Goal: Check status: Check status

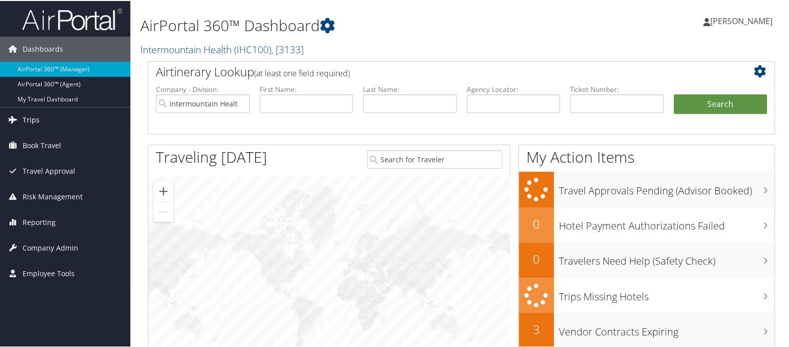
click at [37, 123] on span "Trips" at bounding box center [31, 118] width 17 height 25
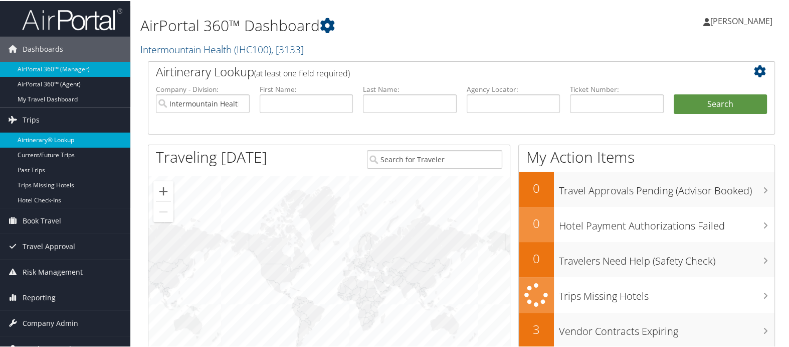
click at [42, 139] on link "Airtinerary® Lookup" at bounding box center [65, 138] width 130 height 15
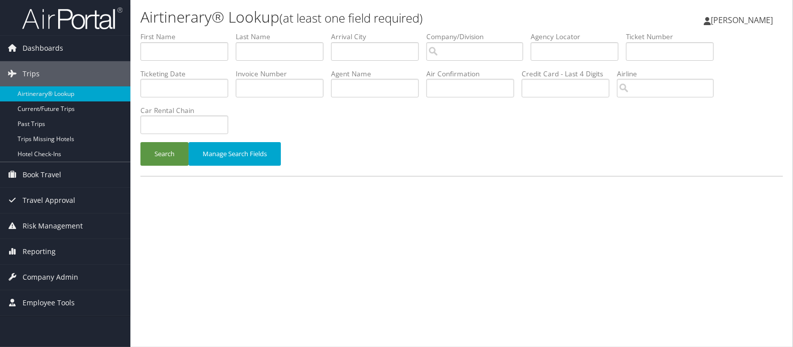
click at [158, 61] on li "First Name" at bounding box center [187, 50] width 95 height 37
click at [164, 47] on input "text" at bounding box center [184, 51] width 88 height 19
paste input "Edgar Hauser"
click at [178, 51] on input "Edgar Hauser" at bounding box center [184, 51] width 88 height 19
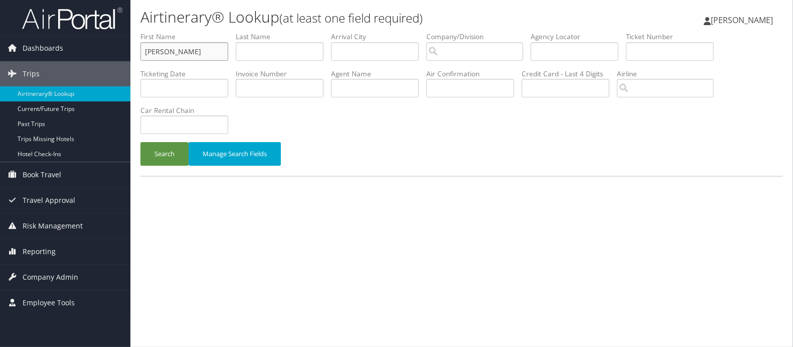
type input "Edgar"
click at [276, 58] on input "text" at bounding box center [280, 51] width 88 height 19
paste input "Hauser"
type input "Hauser"
click at [193, 53] on input "Edgar" at bounding box center [184, 51] width 88 height 19
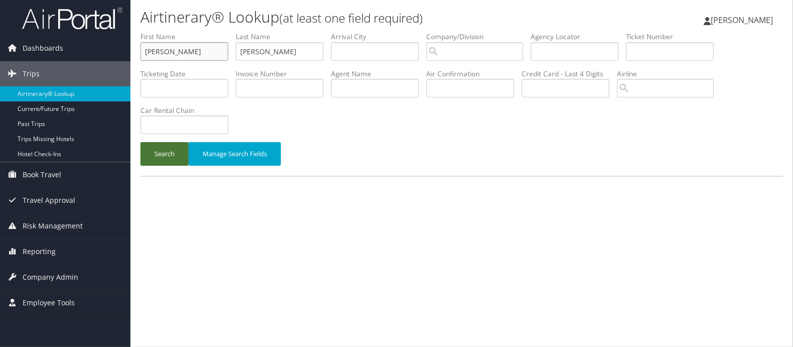
type input "Edgar"
click at [164, 157] on button "Search" at bounding box center [164, 154] width 48 height 24
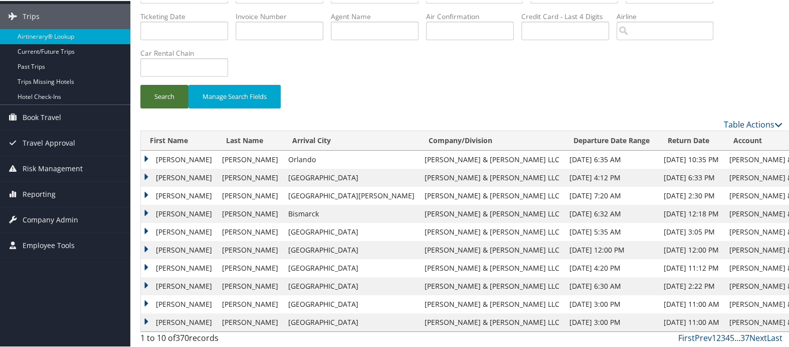
scroll to position [59, 0]
click at [756, 338] on link "Next" at bounding box center [759, 336] width 18 height 11
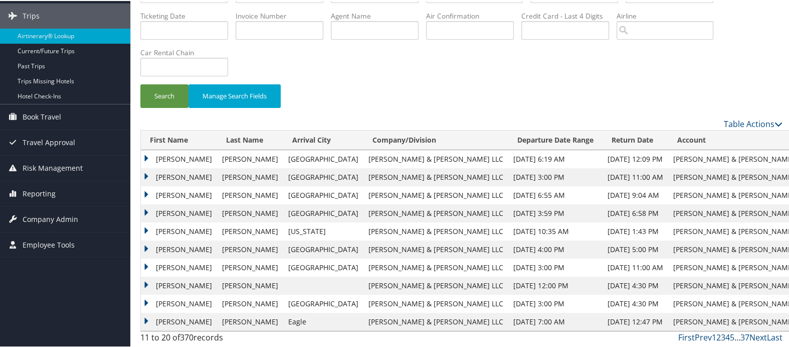
click at [144, 208] on td "EDGAR RHODES" at bounding box center [179, 212] width 76 height 18
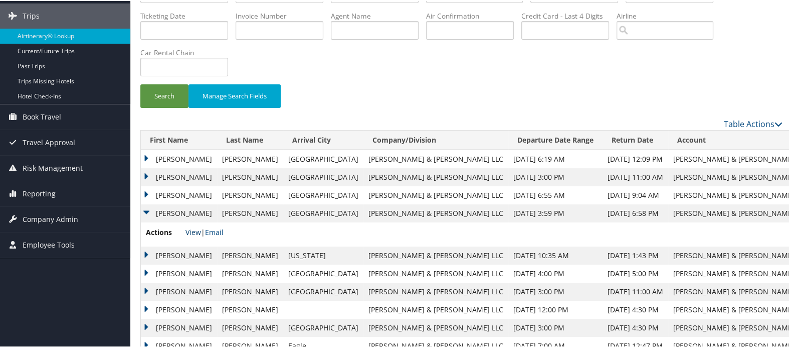
click at [191, 233] on link "View" at bounding box center [194, 231] width 16 height 10
click at [146, 212] on td "EDGAR RHODES" at bounding box center [179, 212] width 76 height 18
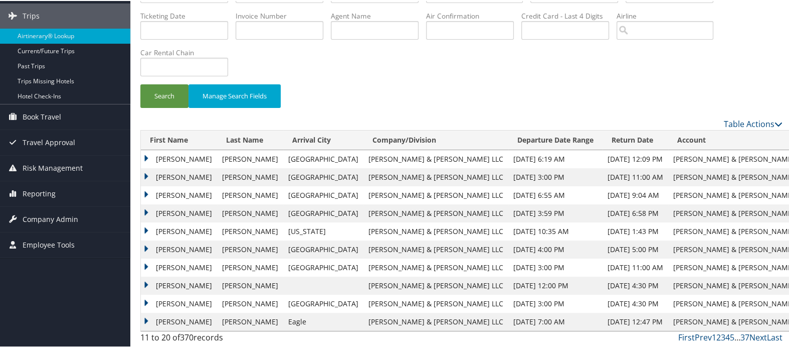
click at [145, 229] on td "EDGAR RHODES" at bounding box center [179, 230] width 76 height 18
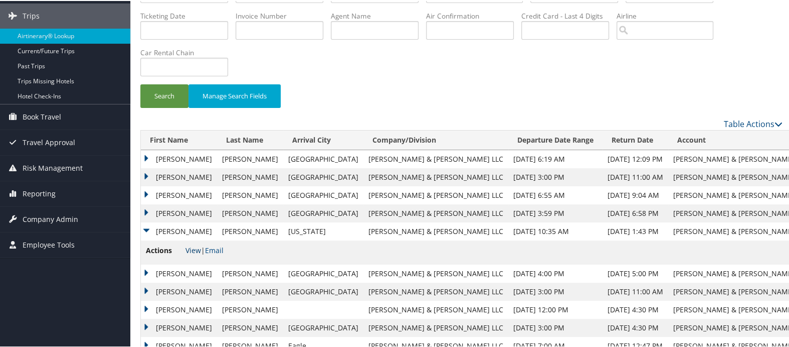
click at [188, 247] on link "View" at bounding box center [194, 249] width 16 height 10
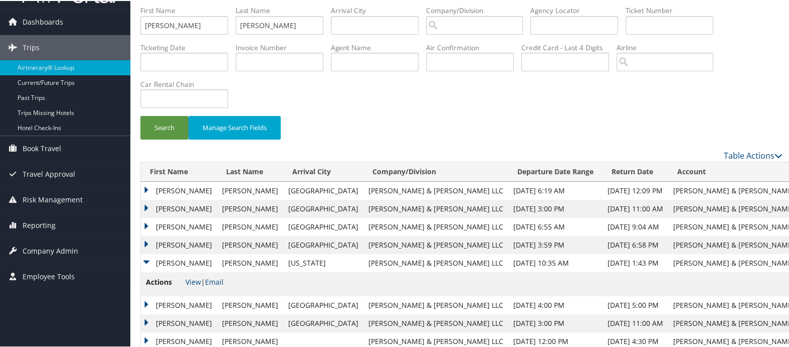
scroll to position [83, 0]
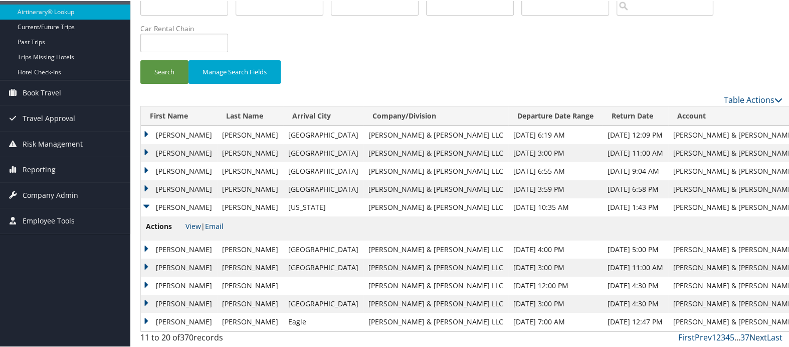
click at [753, 336] on link "Next" at bounding box center [759, 336] width 18 height 11
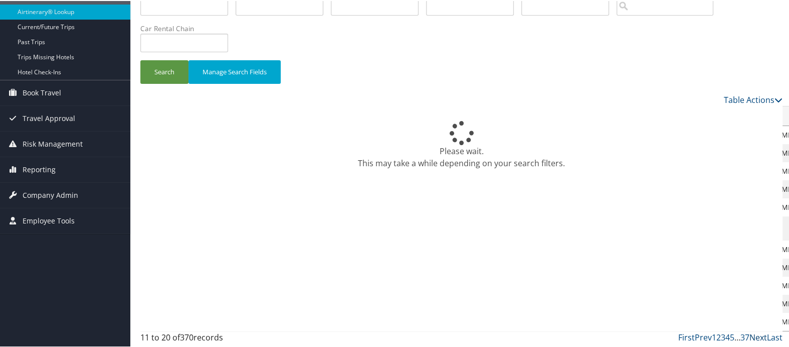
scroll to position [59, 0]
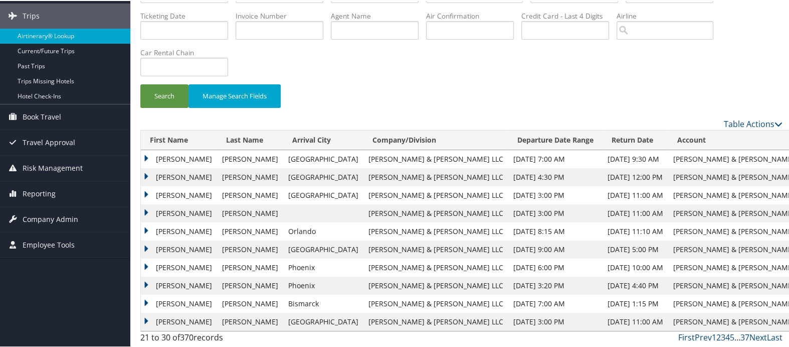
click at [147, 298] on td "EDGAR RHODES" at bounding box center [179, 302] width 76 height 18
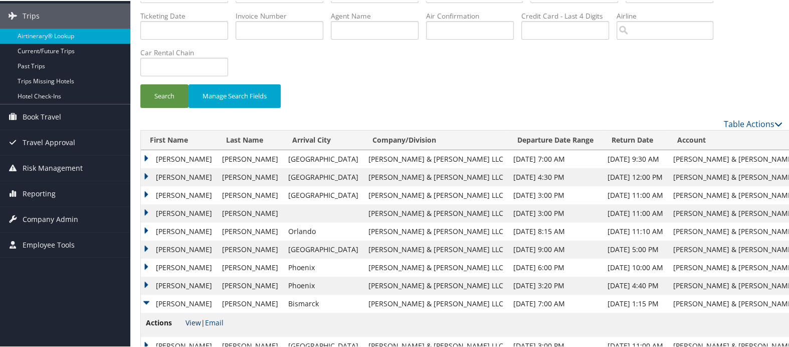
click at [193, 322] on link "View" at bounding box center [194, 321] width 16 height 10
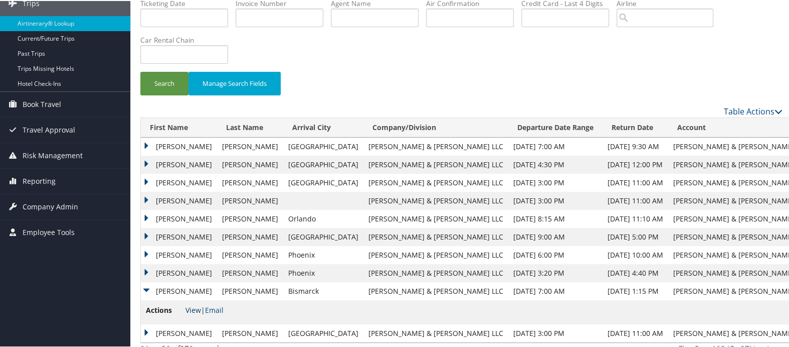
scroll to position [83, 0]
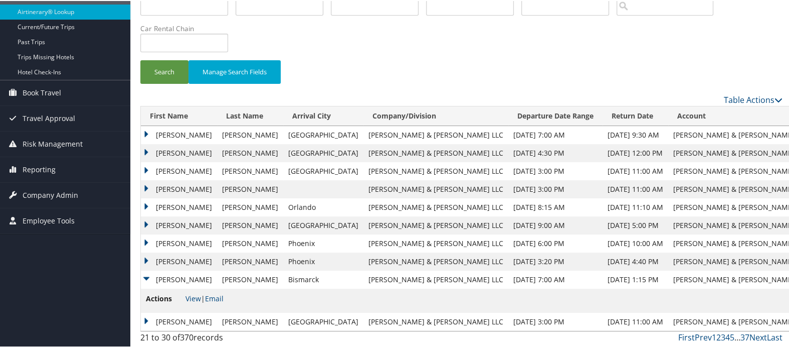
click at [143, 277] on td "EDGAR RHODES" at bounding box center [179, 278] width 76 height 18
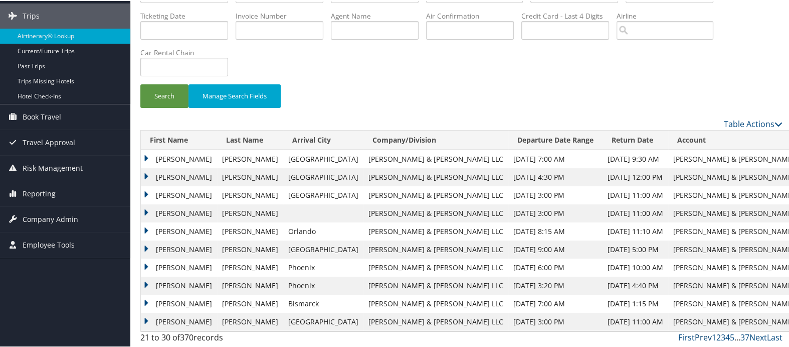
click at [699, 334] on link "Prev" at bounding box center [703, 336] width 17 height 11
click at [699, 335] on link "Prev" at bounding box center [703, 336] width 17 height 11
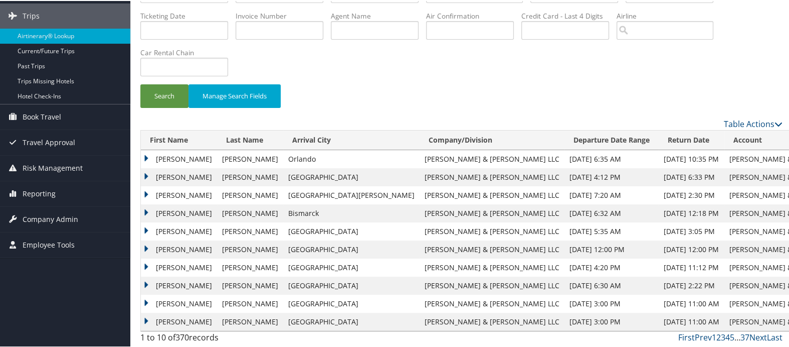
click at [146, 211] on td "EDGAR RHODES" at bounding box center [179, 212] width 76 height 18
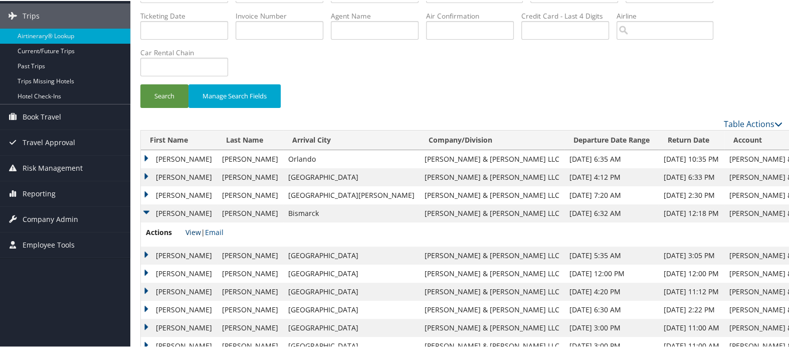
click at [192, 231] on link "View" at bounding box center [194, 231] width 16 height 10
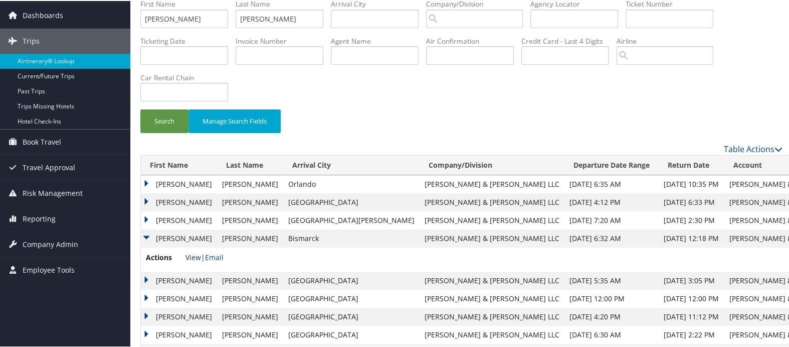
scroll to position [0, 0]
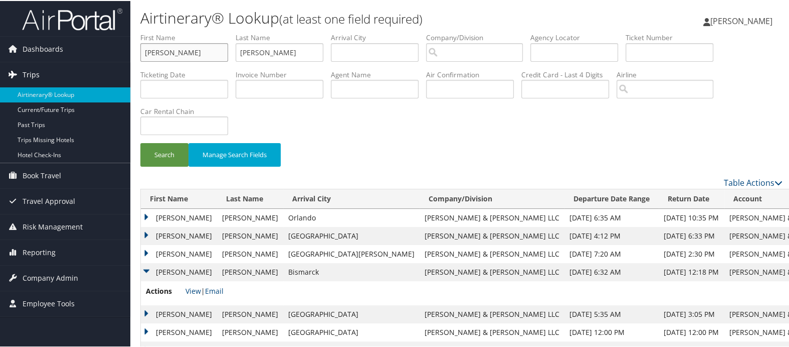
drag, startPoint x: 191, startPoint y: 49, endPoint x: 92, endPoint y: 78, distance: 103.0
click at [92, 78] on div "Dashboards AirPortal 360™ (Manager) AirPortal 360™ (Agent) My Travel Dashboard …" at bounding box center [396, 215] width 793 height 430
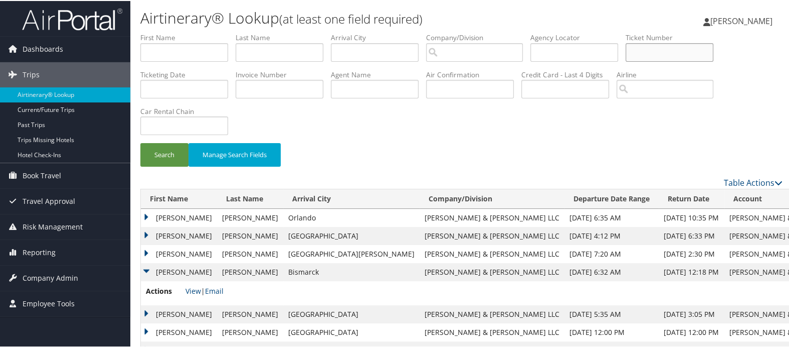
click at [643, 52] on input "text" at bounding box center [670, 51] width 88 height 19
paste input "0017308796379"
click at [151, 161] on button "Search" at bounding box center [164, 154] width 48 height 24
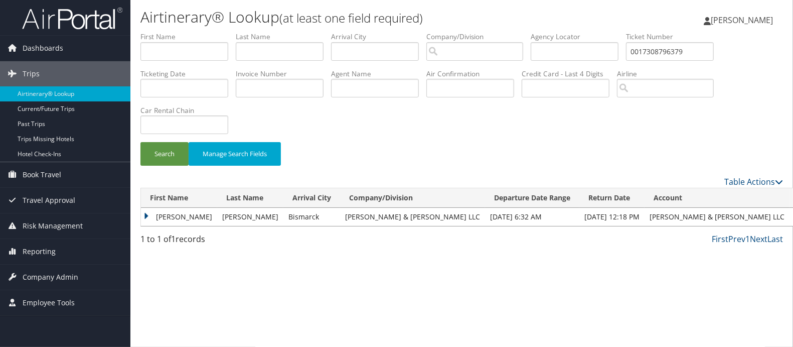
click at [143, 214] on td "EDGAR RHODES" at bounding box center [179, 217] width 76 height 18
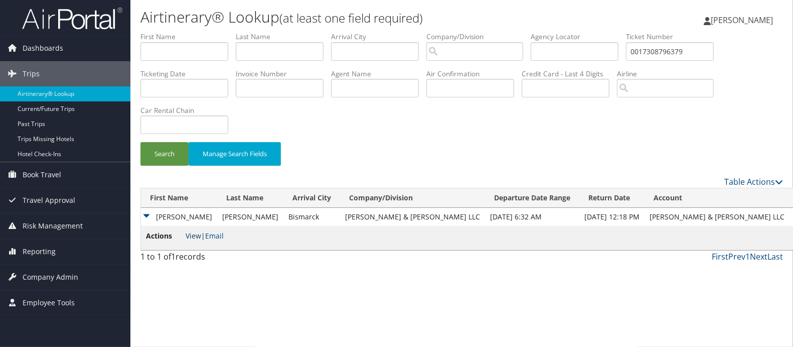
click at [193, 233] on link "View" at bounding box center [194, 236] width 16 height 10
drag, startPoint x: 696, startPoint y: 52, endPoint x: 620, endPoint y: 48, distance: 76.4
click at [620, 32] on ul "First Name Last Name Departure City Arrival City Company/Division Airport/City …" at bounding box center [461, 32] width 643 height 0
paste input "63793"
type input "0017308763793"
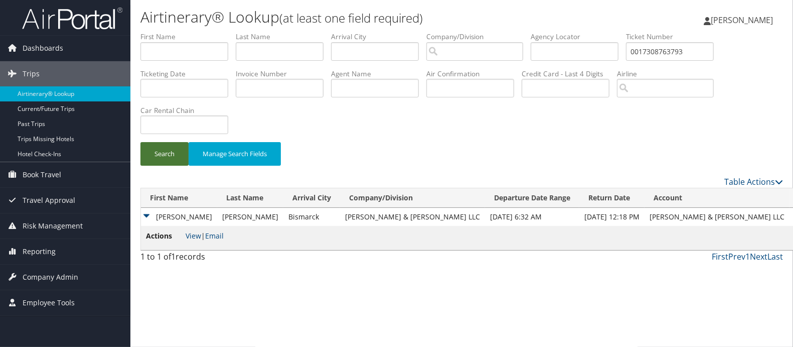
click at [175, 159] on button "Search" at bounding box center [164, 154] width 48 height 24
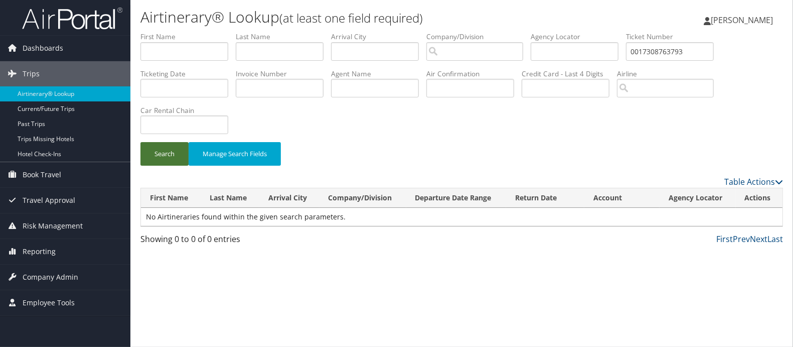
click at [155, 148] on button "Search" at bounding box center [164, 154] width 48 height 24
click at [35, 299] on span "Employee Tools" at bounding box center [49, 302] width 52 height 25
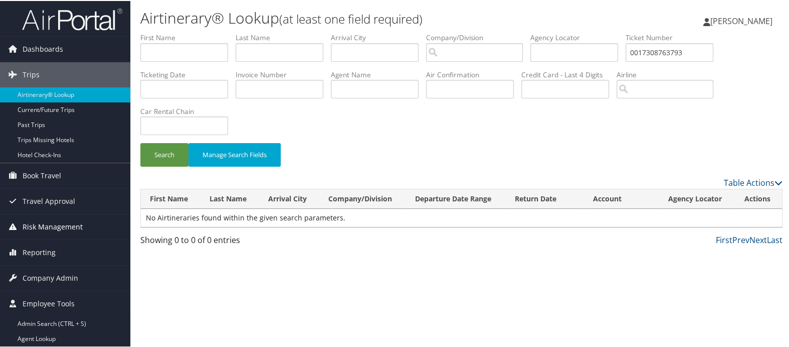
scroll to position [103, 0]
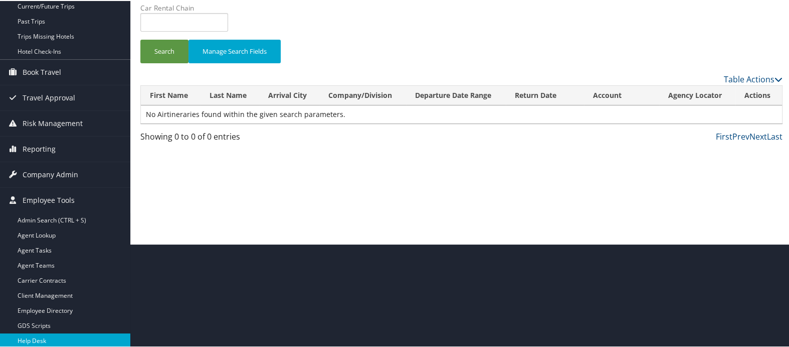
click at [56, 336] on link "Help Desk" at bounding box center [65, 339] width 130 height 15
click at [51, 170] on span "Company Admin" at bounding box center [51, 173] width 56 height 25
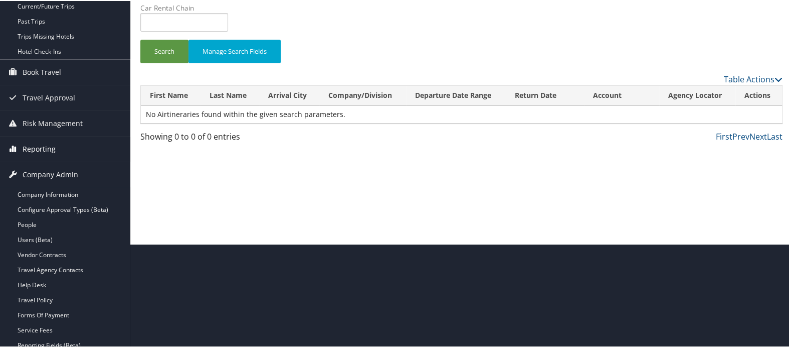
click at [47, 146] on span "Reporting" at bounding box center [39, 147] width 33 height 25
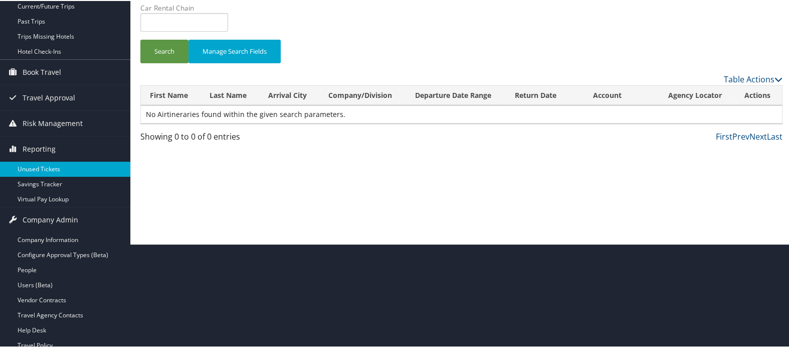
click at [49, 166] on link "Unused Tickets" at bounding box center [65, 168] width 130 height 15
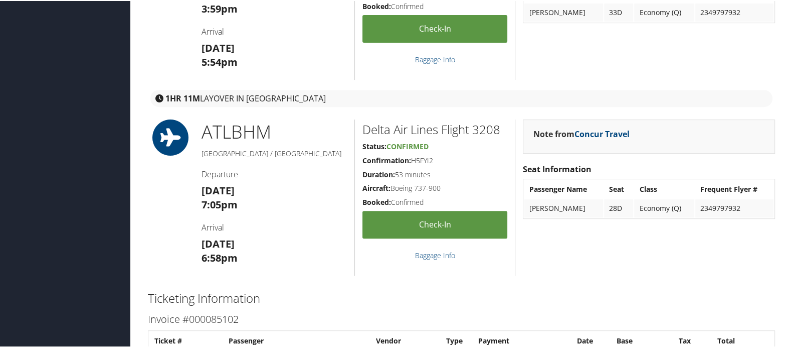
scroll to position [445, 0]
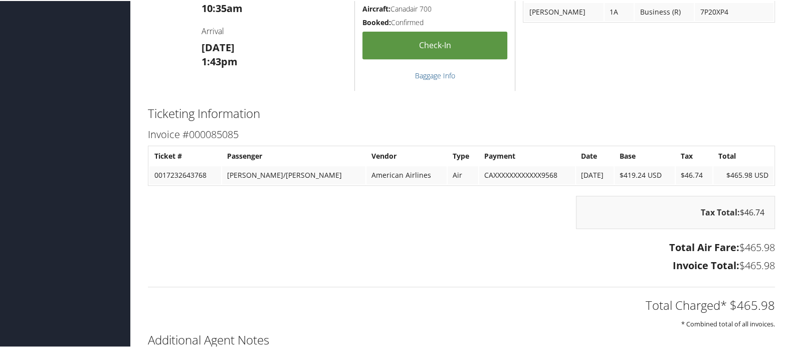
scroll to position [390, 0]
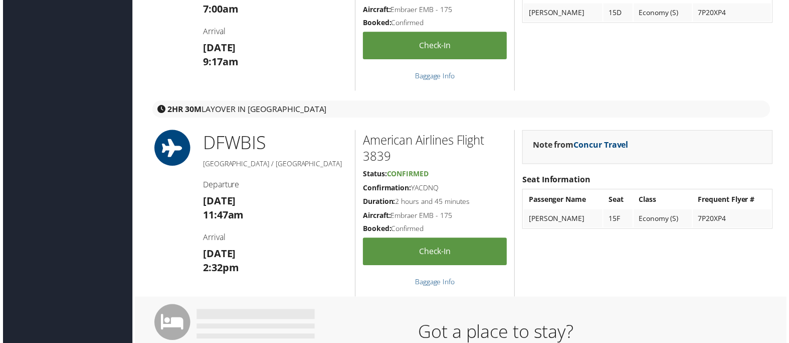
scroll to position [167, 0]
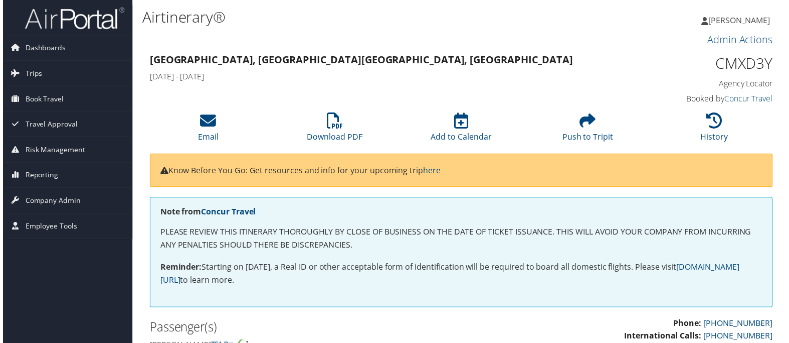
click at [740, 61] on h1 "CMXD3Y" at bounding box center [702, 63] width 145 height 21
copy h1 "CMXD3Y"
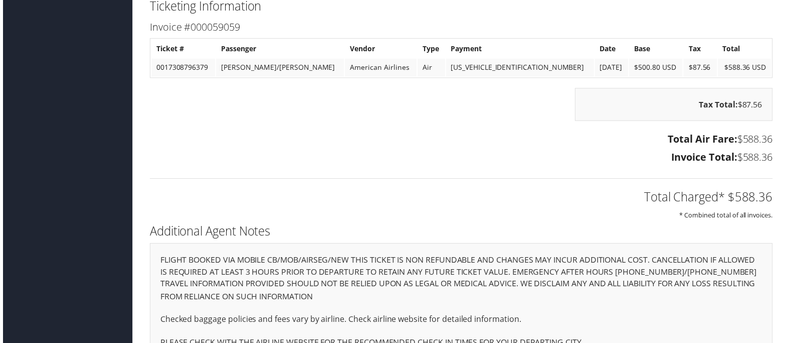
scroll to position [1560, 0]
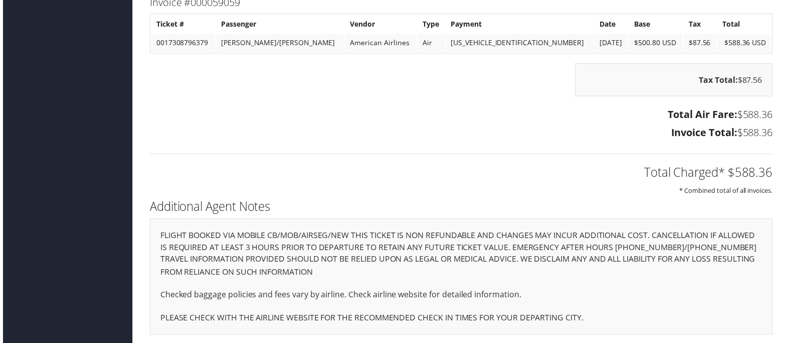
click at [192, 34] on td "0017308796379" at bounding box center [181, 43] width 64 height 18
click at [190, 36] on td "0017308796379" at bounding box center [181, 43] width 64 height 18
copy td "0017308796379"
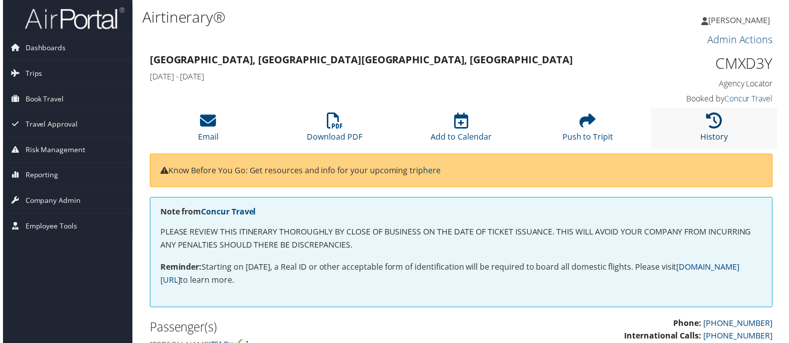
click at [709, 124] on icon at bounding box center [717, 121] width 16 height 16
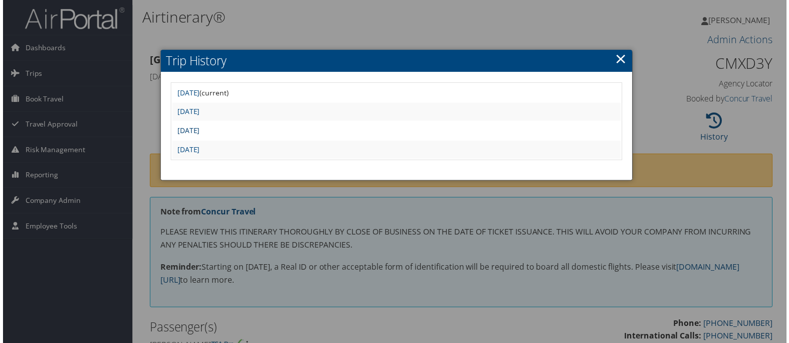
click at [198, 128] on link "Tue Jun 24 09:10:49 MDT 2025" at bounding box center [187, 131] width 23 height 10
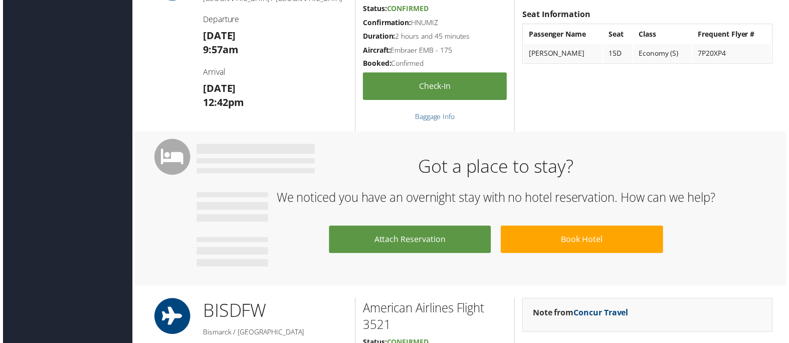
scroll to position [502, 0]
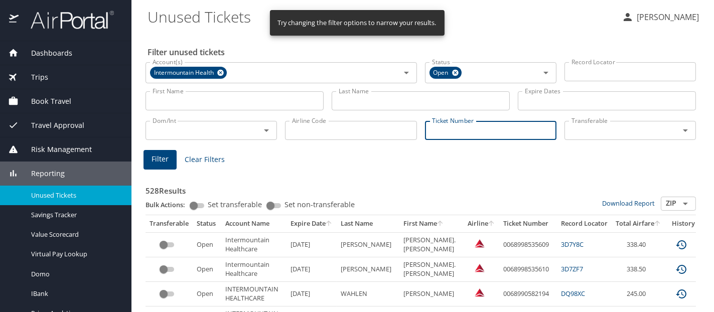
click at [443, 136] on input "Ticket Number" at bounding box center [490, 130] width 131 height 19
paste input "0017308763793"
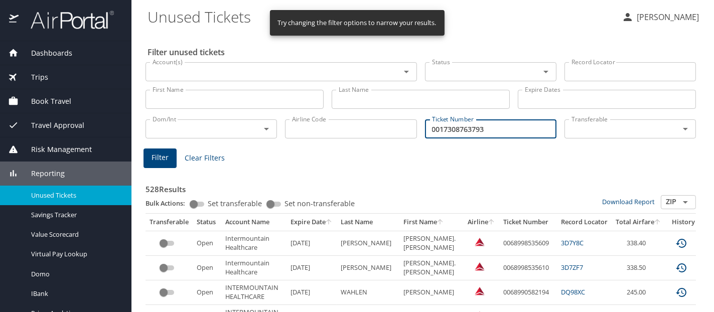
type input "0017308763793"
click at [170, 155] on button "Filter" at bounding box center [159, 158] width 33 height 20
